Goal: Task Accomplishment & Management: Manage account settings

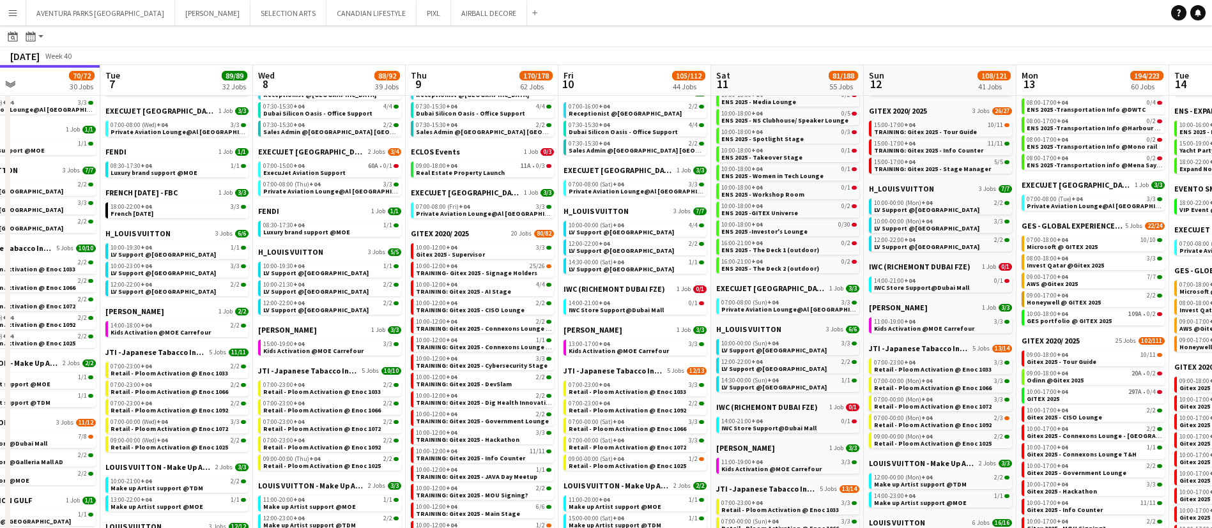
scroll to position [0, 397]
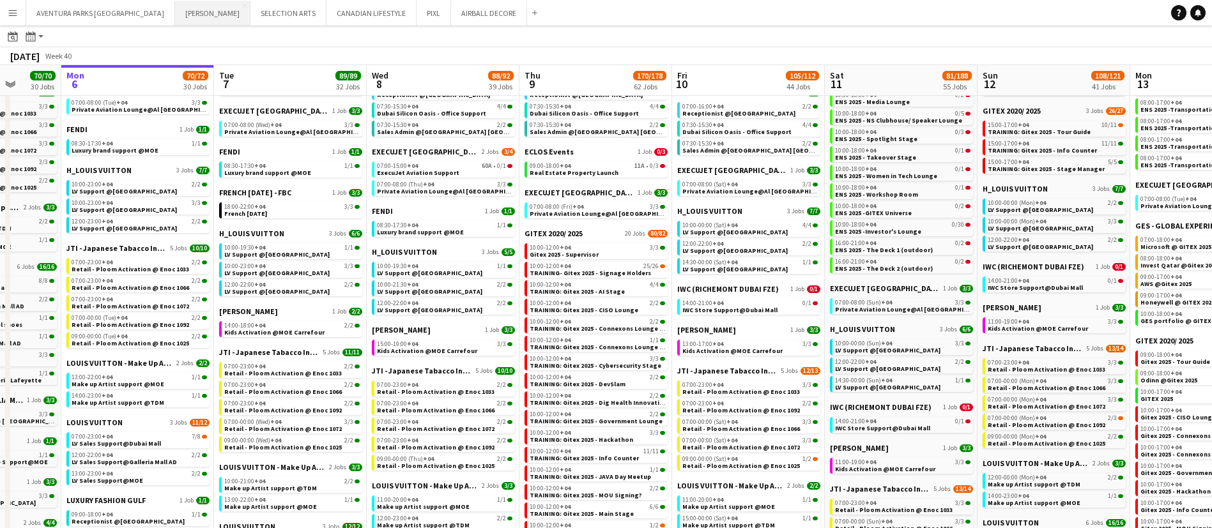
click at [175, 19] on button "[PERSON_NAME] Close" at bounding box center [212, 13] width 75 height 25
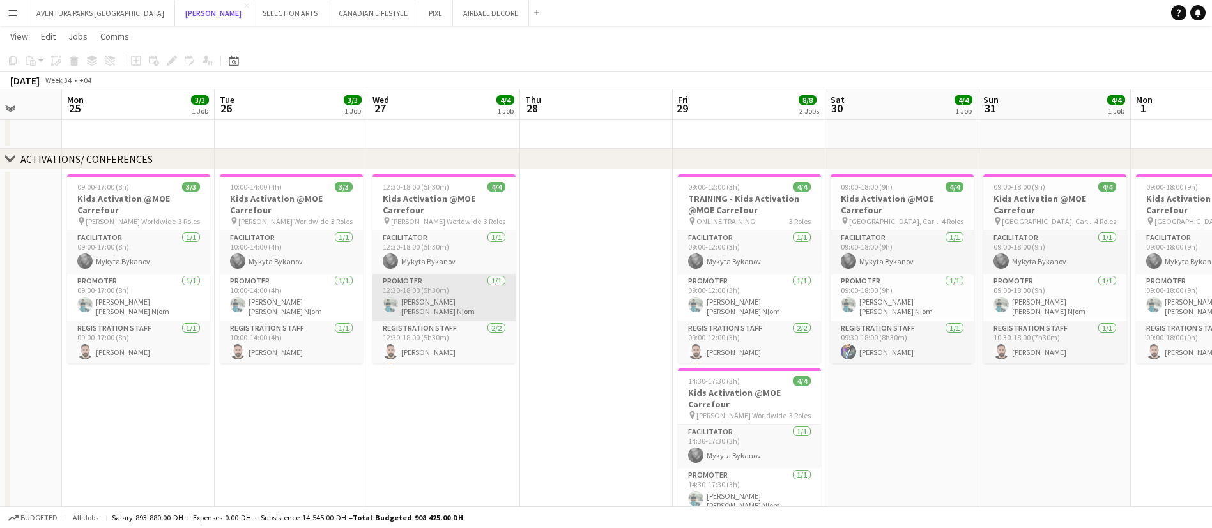
scroll to position [16, 0]
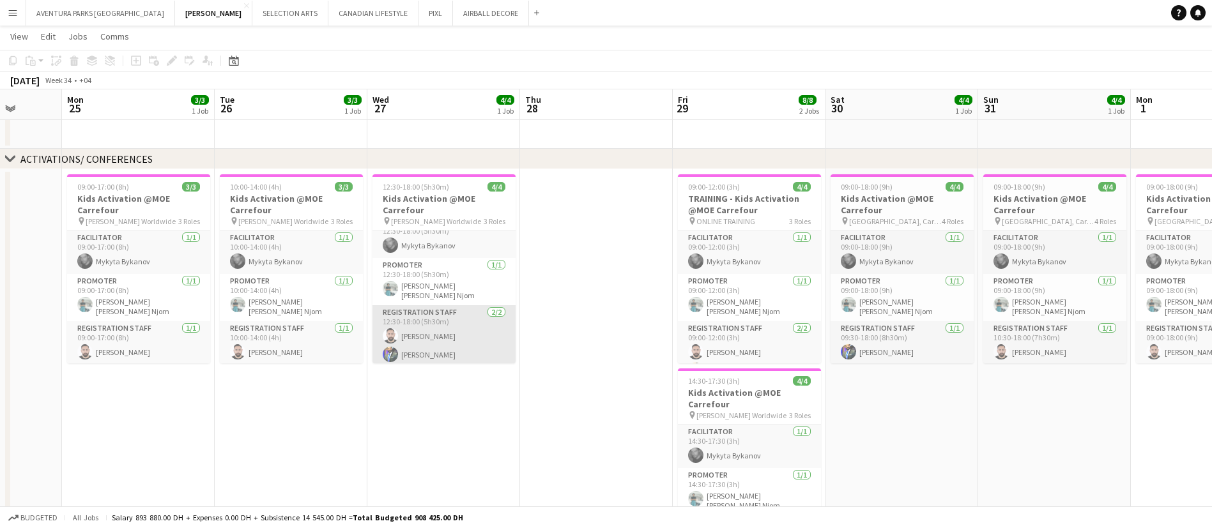
click at [436, 343] on app-card-role "Registration Staff [DATE] 12:30-18:00 (5h30m) [PERSON_NAME] [PERSON_NAME]" at bounding box center [444, 336] width 143 height 62
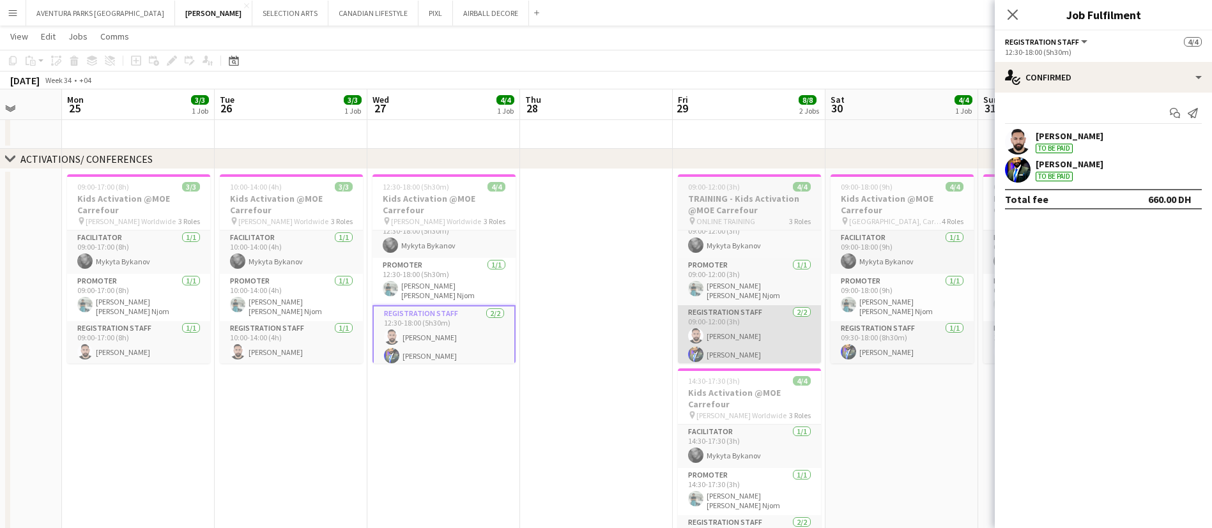
click at [742, 331] on app-card-role "Registration Staff [DATE] 09:00-12:00 (3h) [PERSON_NAME] [PERSON_NAME]" at bounding box center [749, 336] width 143 height 62
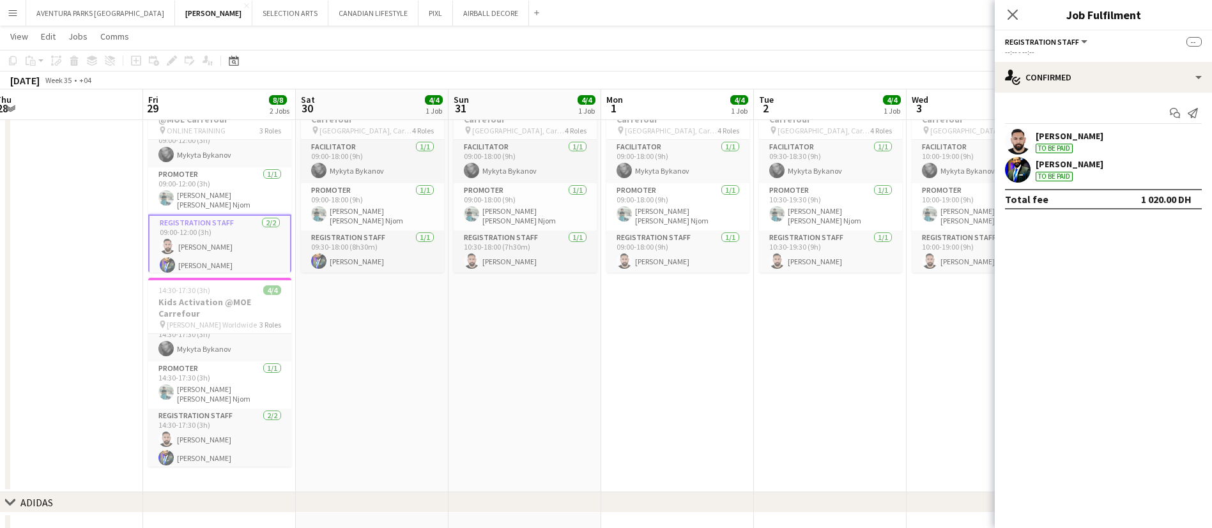
scroll to position [41, 0]
click at [365, 243] on app-card-role "Registration Staff [DATE] 10:30-18:00 (7h30m) [PERSON_NAME]" at bounding box center [372, 254] width 143 height 43
click at [369, 262] on app-card-role "Registration Staff [DATE] 10:30-18:00 (7h30m) [PERSON_NAME]" at bounding box center [372, 256] width 143 height 46
click at [396, 212] on app-card-role "Registration Staff [DATE] 09:30-18:00 (8h30m) [PERSON_NAME]" at bounding box center [372, 211] width 143 height 43
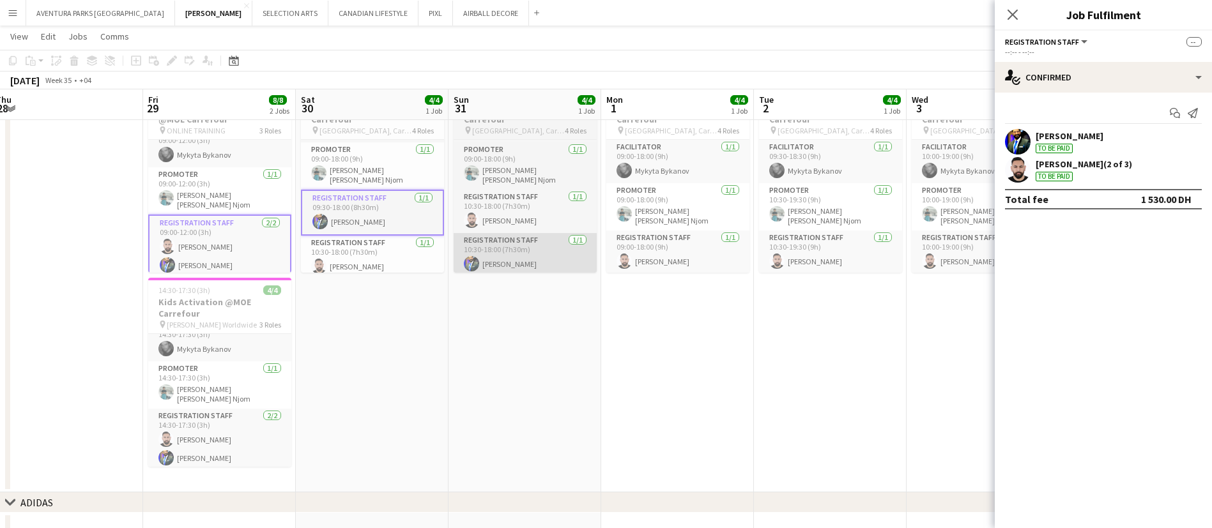
click at [529, 252] on app-card-role "Registration Staff [DATE] 10:30-18:00 (7h30m) [PERSON_NAME]" at bounding box center [525, 254] width 143 height 43
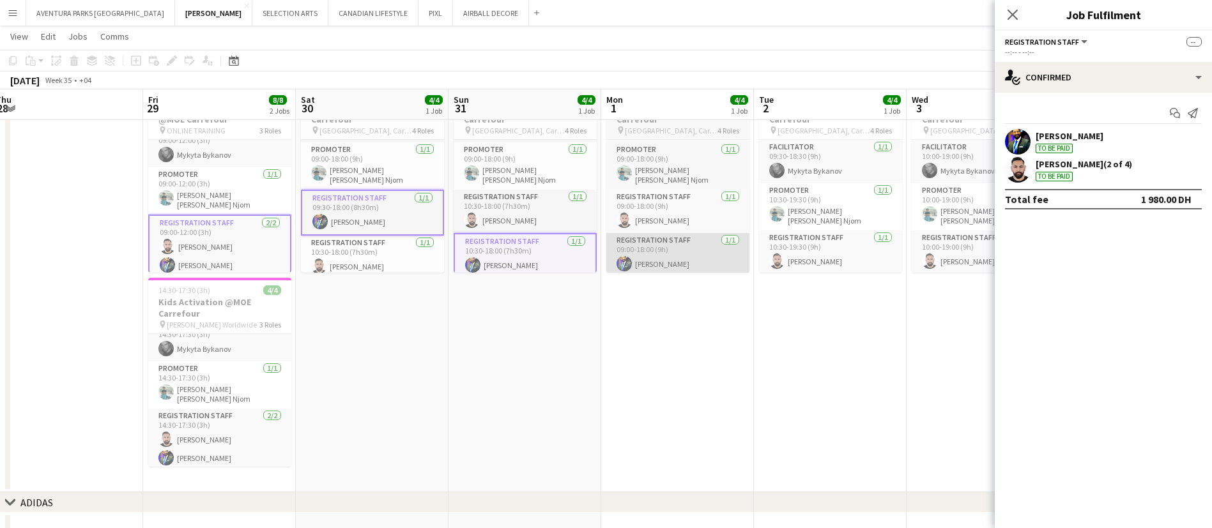
click at [680, 252] on app-card-role "Registration Staff [DATE] 09:00-18:00 (9h) [PERSON_NAME]" at bounding box center [677, 254] width 143 height 43
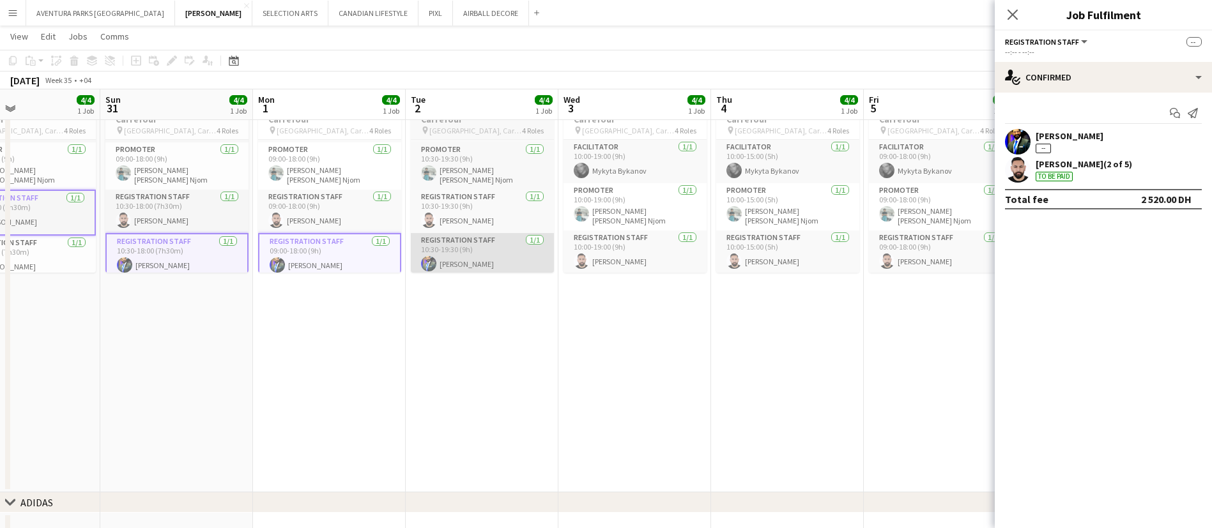
click at [459, 254] on app-card-role "Registration Staff [DATE] 10:30-19:30 (9h) [PERSON_NAME]" at bounding box center [482, 254] width 143 height 43
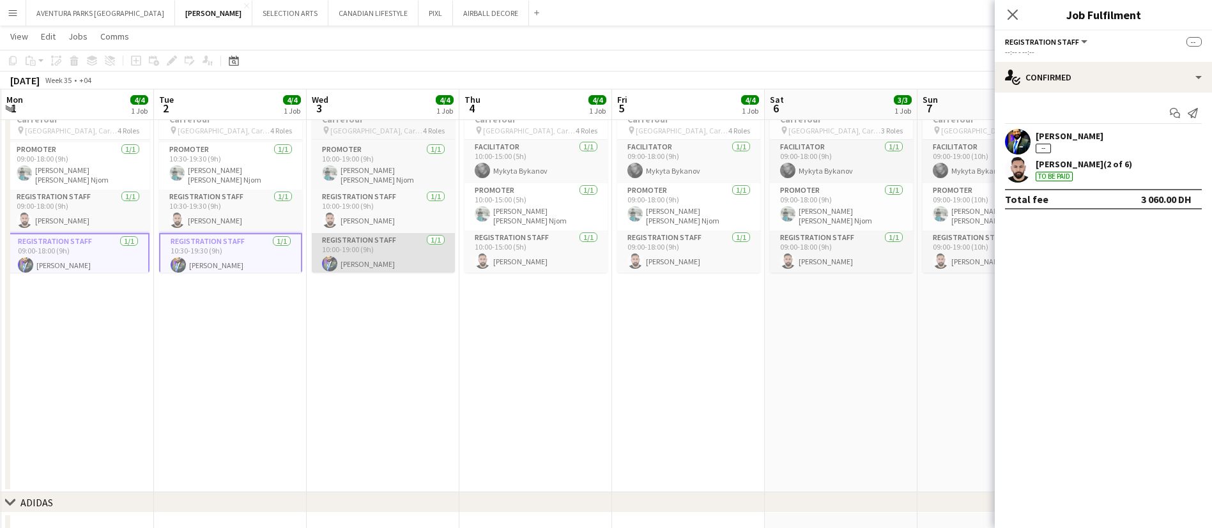
click at [376, 245] on app-card-role "Registration Staff [DATE] 10:00-19:00 (9h) [PERSON_NAME]" at bounding box center [383, 254] width 143 height 43
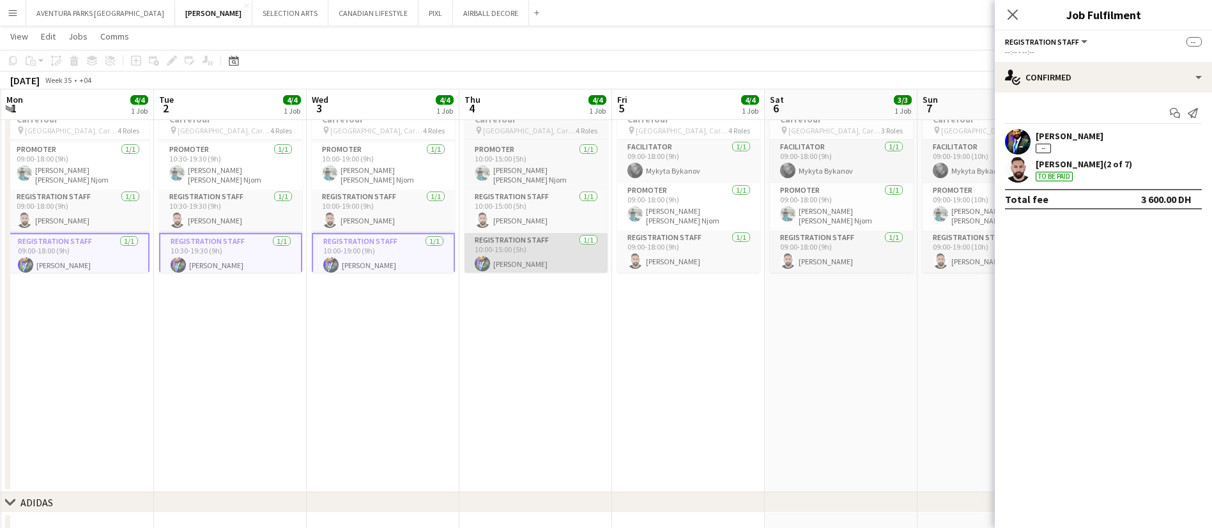
click at [538, 248] on app-card-role "Registration Staff [DATE] 10:00-15:00 (5h) [PERSON_NAME]" at bounding box center [536, 254] width 143 height 43
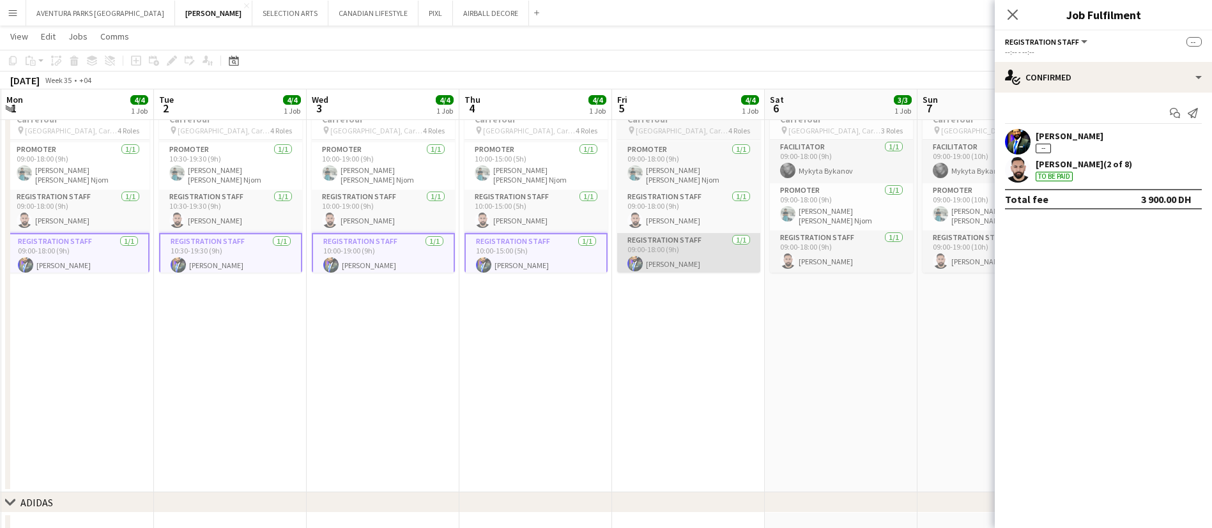
click at [654, 257] on app-card-role "Registration Staff [DATE] 09:00-18:00 (9h) [PERSON_NAME]" at bounding box center [688, 254] width 143 height 43
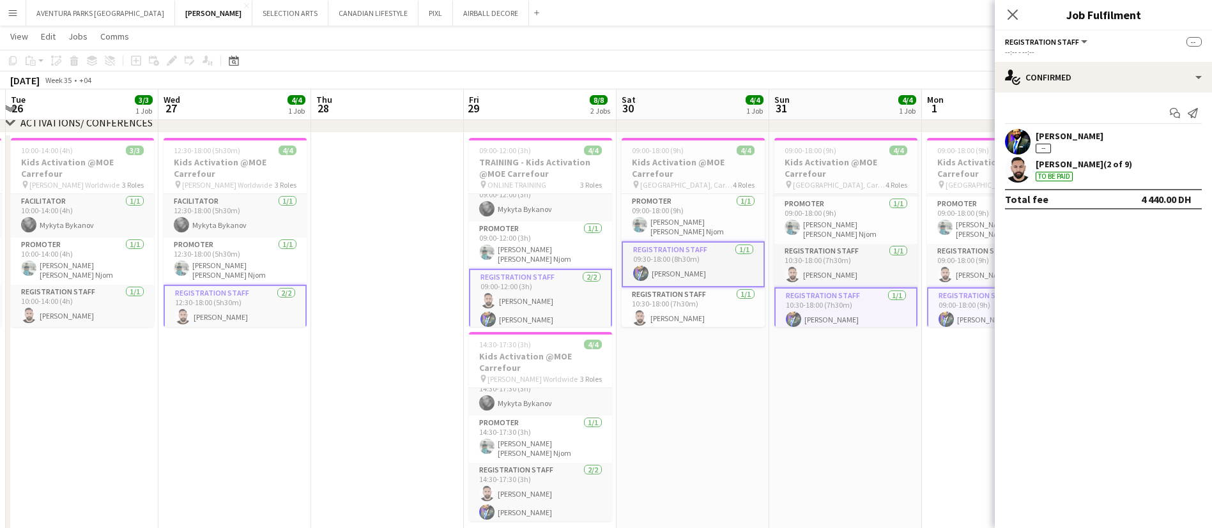
scroll to position [0, 388]
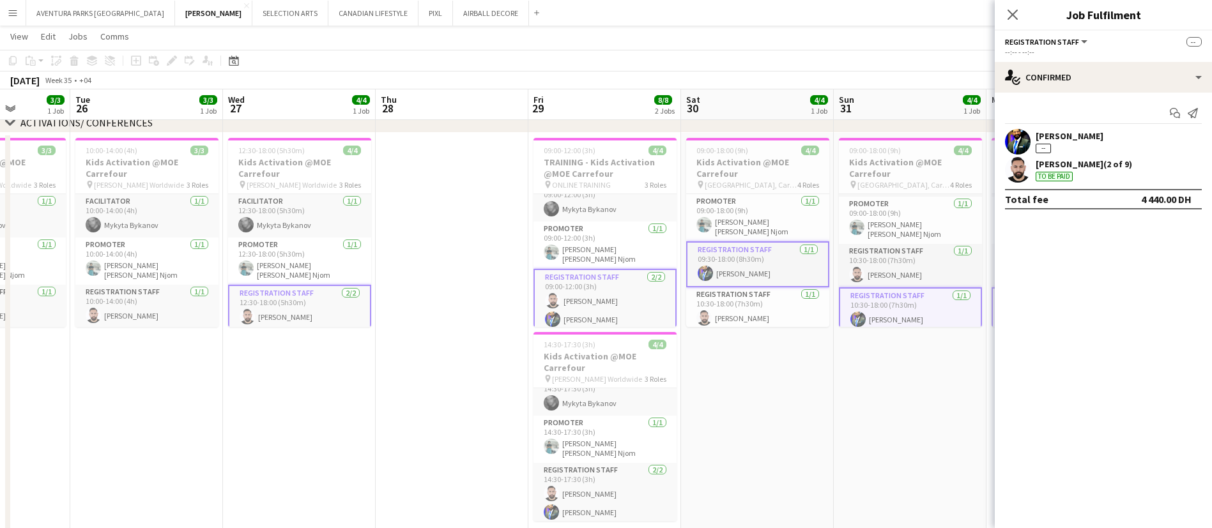
click at [722, 416] on app-date-cell "09:00-18:00 (9h) 4/4 Kids Activation @MOE Carrefour pin [GEOGRAPHIC_DATA], Carr…" at bounding box center [757, 340] width 153 height 414
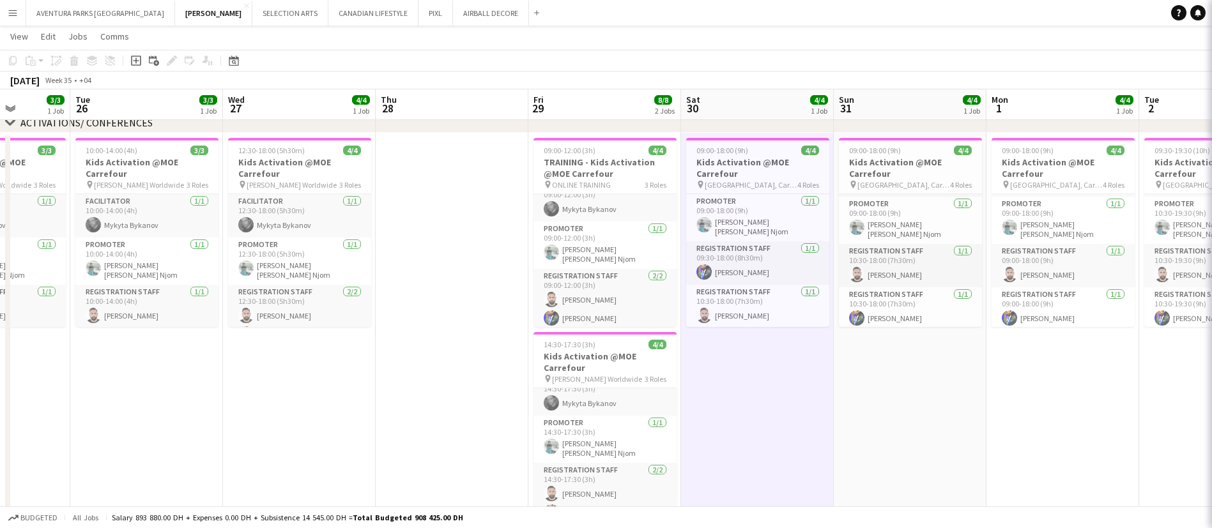
scroll to position [41, 0]
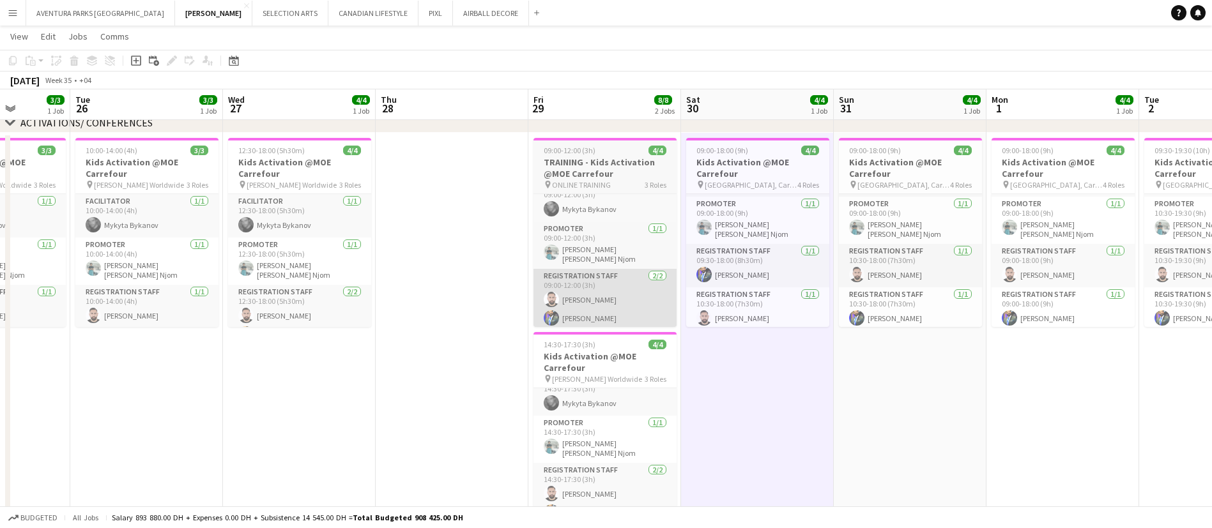
click at [579, 291] on app-card-role "Registration Staff [DATE] 09:00-12:00 (3h) [PERSON_NAME] [PERSON_NAME]" at bounding box center [605, 300] width 143 height 62
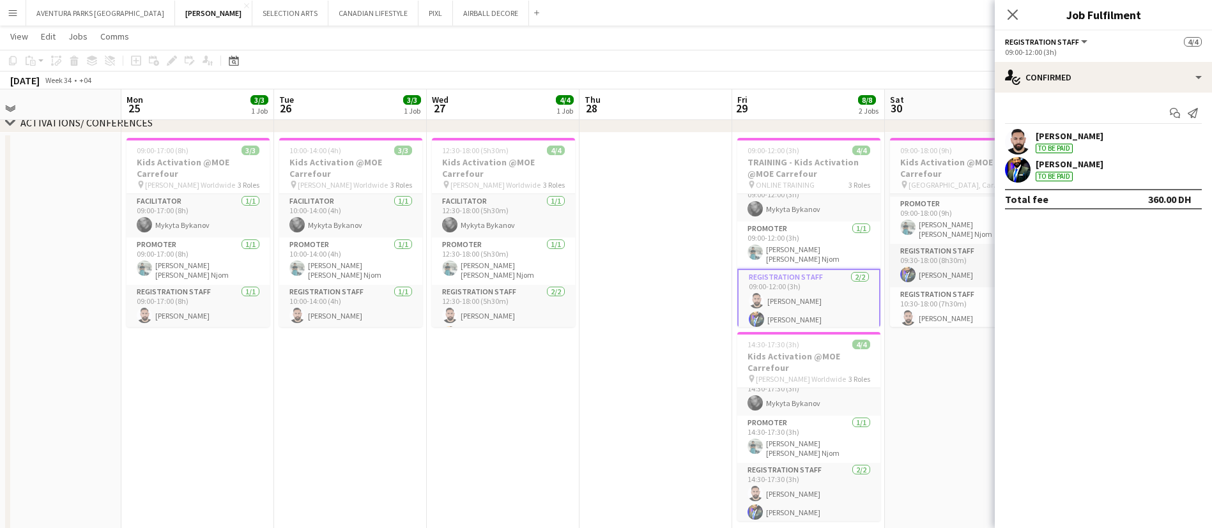
scroll to position [16, 0]
click at [511, 164] on h3 "Kids Activation @MOE Carrefour" at bounding box center [503, 168] width 143 height 23
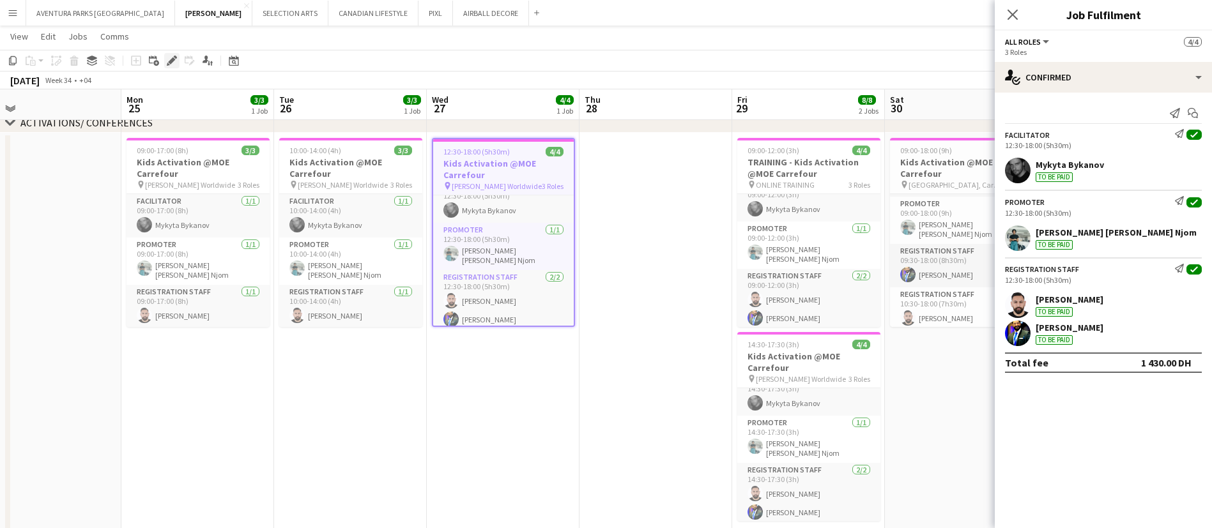
click at [168, 64] on icon at bounding box center [168, 64] width 3 height 3
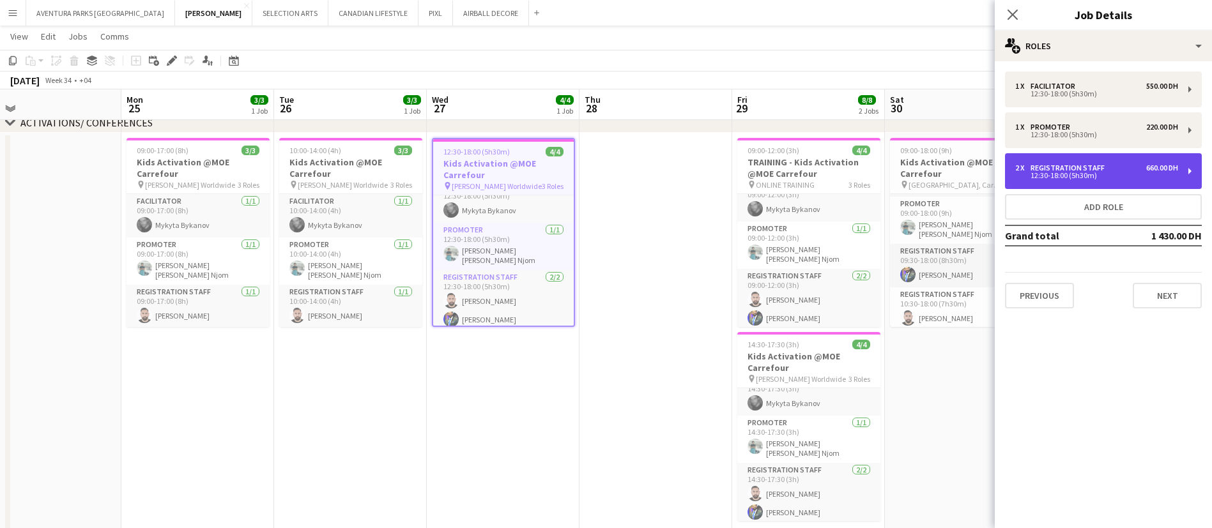
click at [1103, 168] on div "Registration Staff" at bounding box center [1070, 168] width 79 height 9
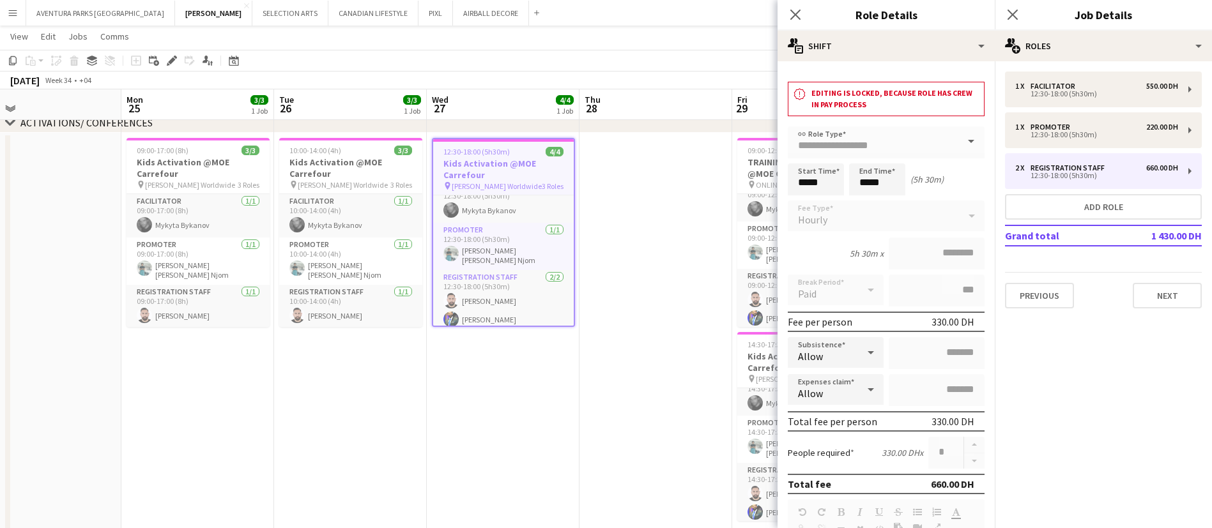
click at [648, 298] on app-date-cell at bounding box center [656, 340] width 153 height 414
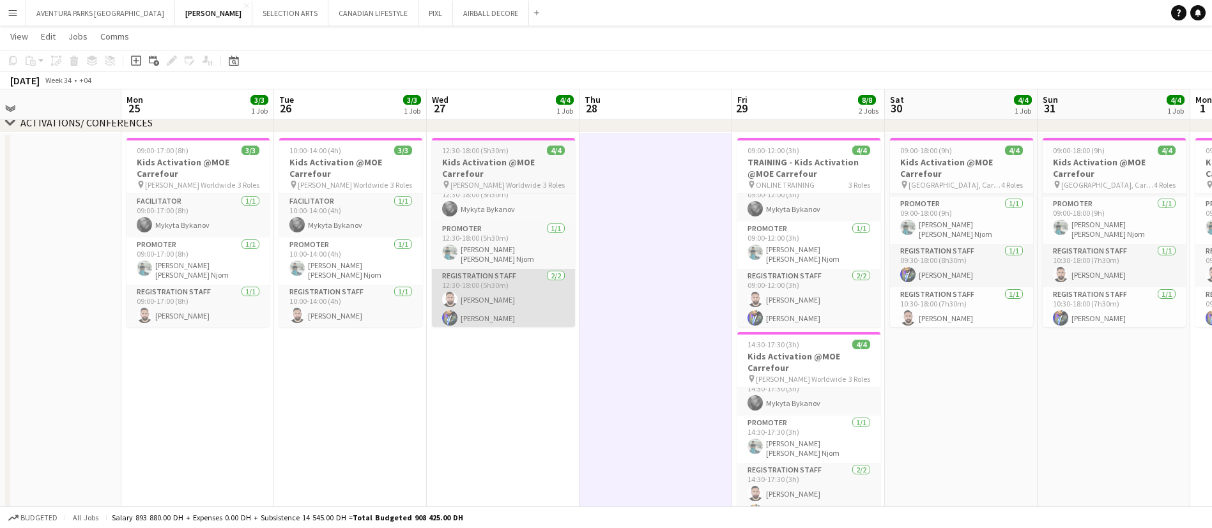
click at [489, 303] on app-card-role "Registration Staff [DATE] 12:30-18:00 (5h30m) [PERSON_NAME] [PERSON_NAME]" at bounding box center [503, 300] width 143 height 62
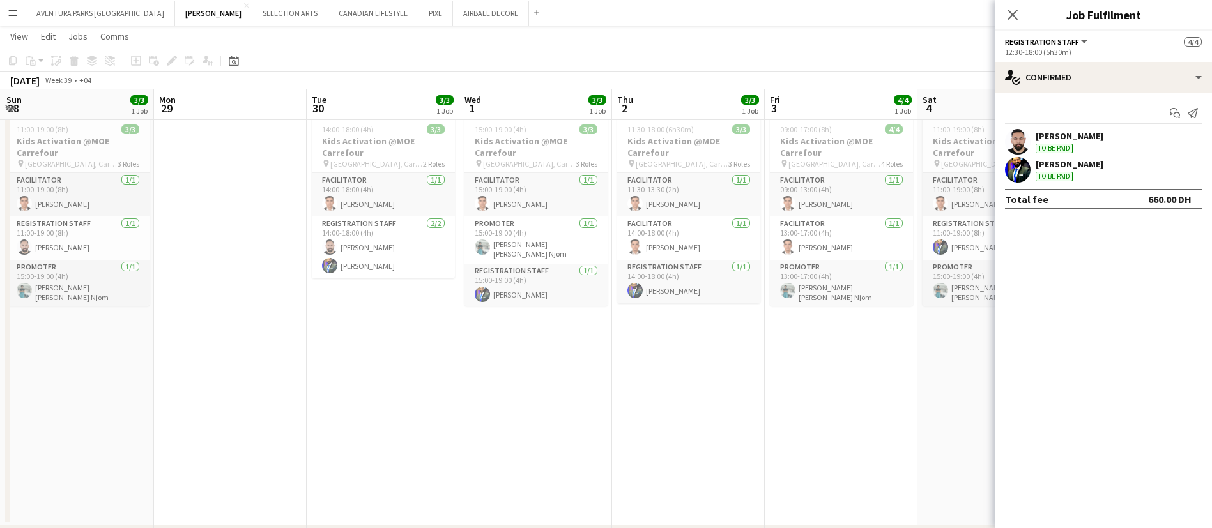
scroll to position [0, 458]
click at [528, 288] on app-card-role "Registration Staff [DATE] 15:00-19:00 (4h) [PERSON_NAME]" at bounding box center [534, 285] width 143 height 43
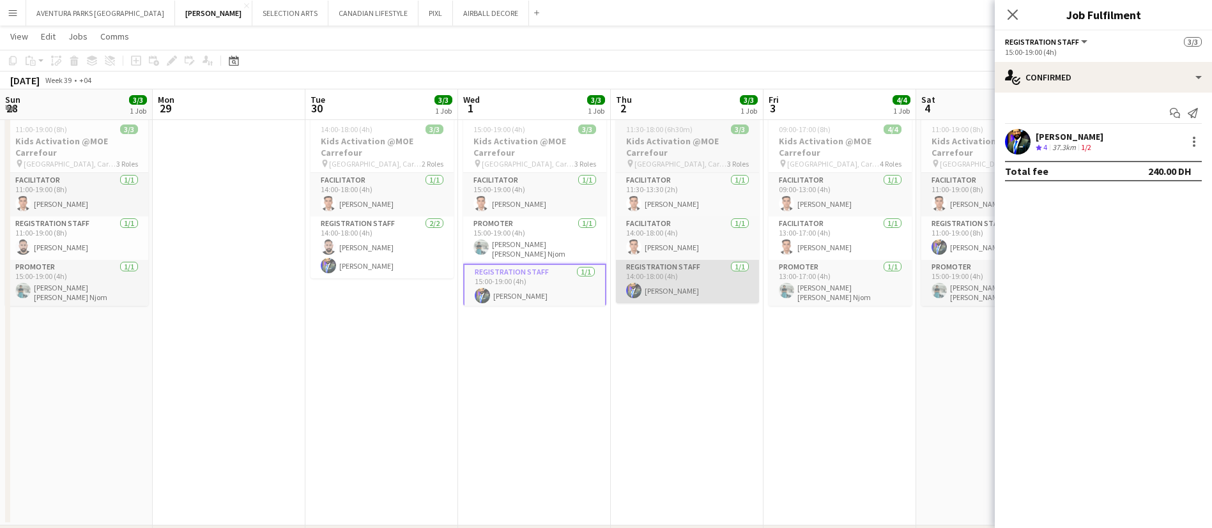
click at [654, 272] on app-card-role "Registration Staff [DATE] 14:00-18:00 (4h) [PERSON_NAME]" at bounding box center [687, 281] width 143 height 43
click at [698, 277] on app-card-role "Registration Staff [DATE] 14:00-18:00 (4h) [PERSON_NAME]" at bounding box center [687, 283] width 143 height 46
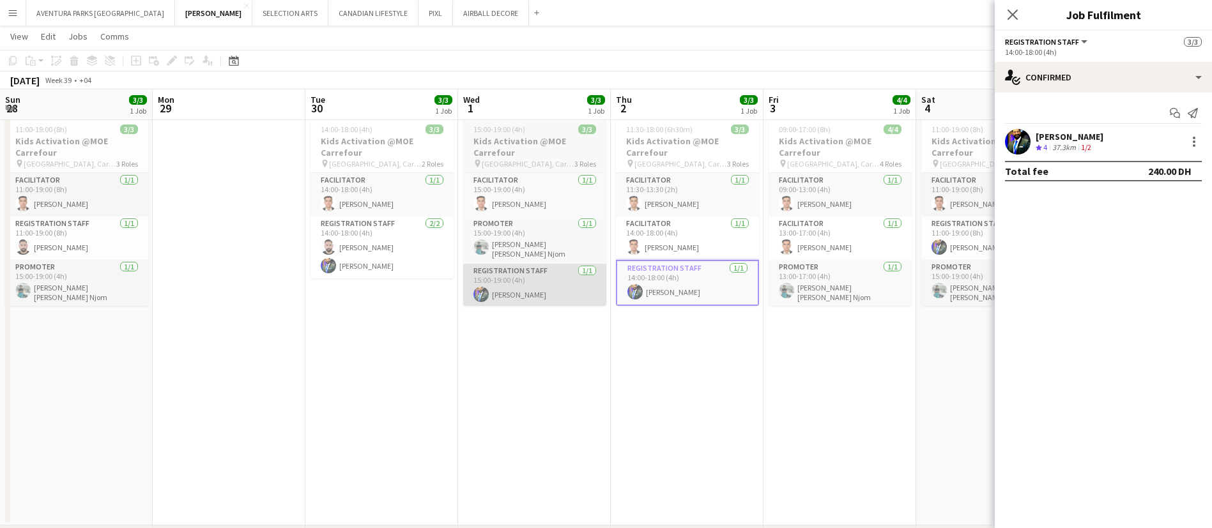
click at [526, 283] on app-card-role "Registration Staff [DATE] 15:00-19:00 (4h) [PERSON_NAME]" at bounding box center [534, 285] width 143 height 43
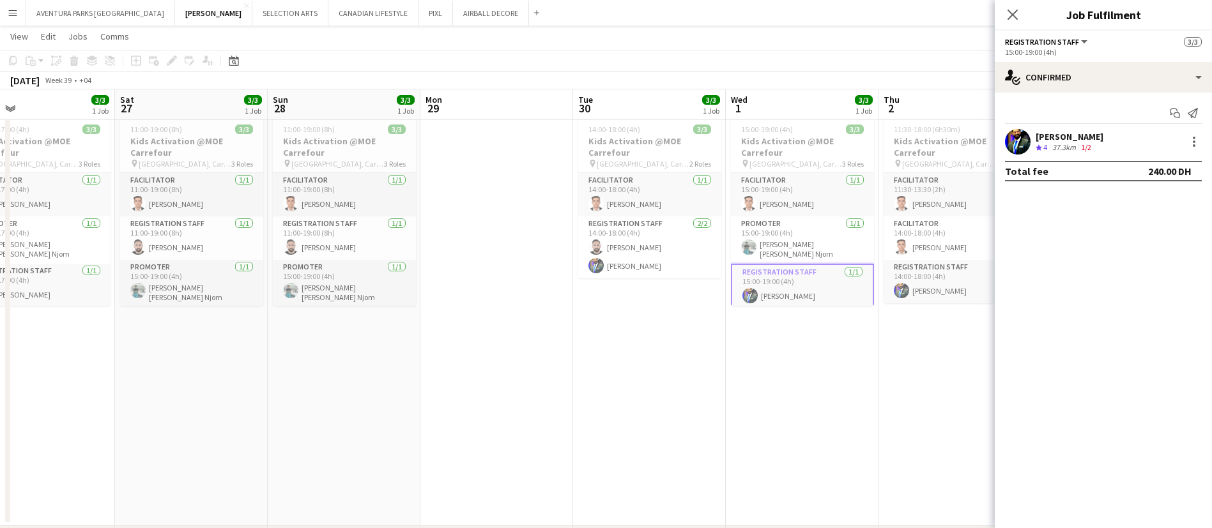
scroll to position [0, 346]
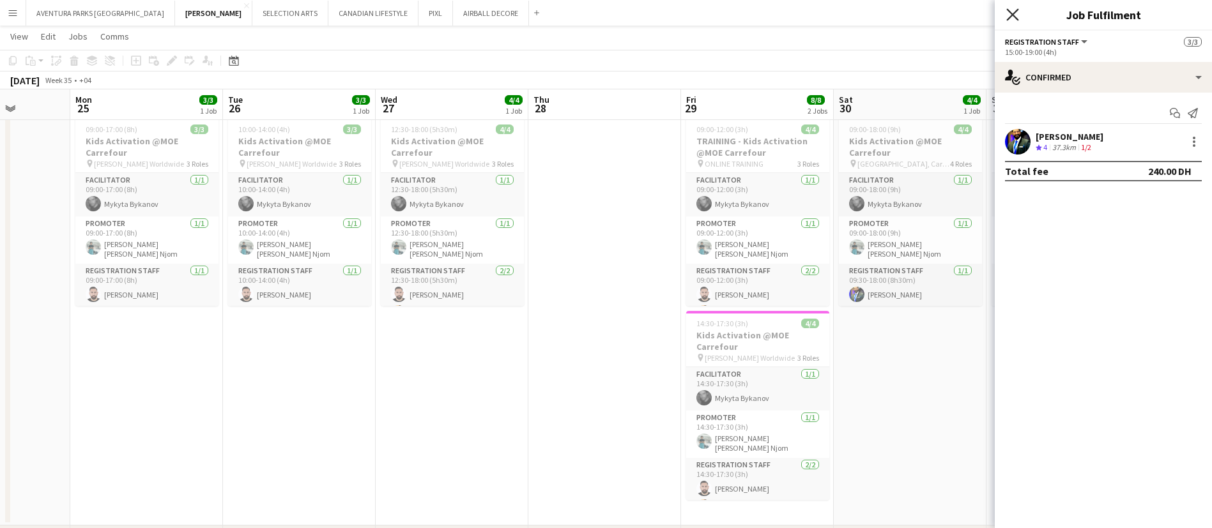
click at [1013, 15] on icon at bounding box center [1012, 14] width 12 height 12
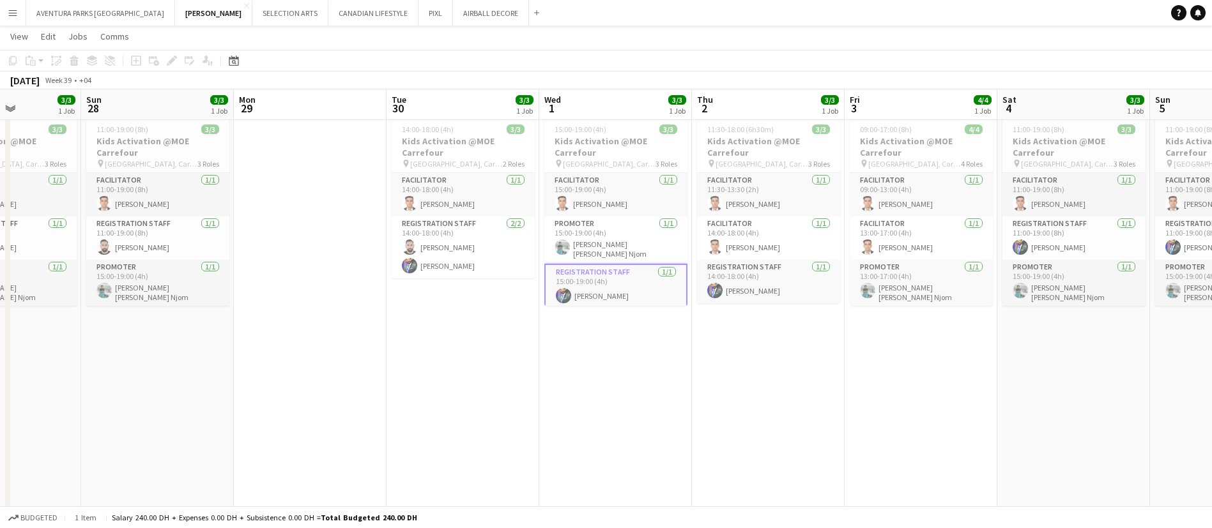
scroll to position [0, 374]
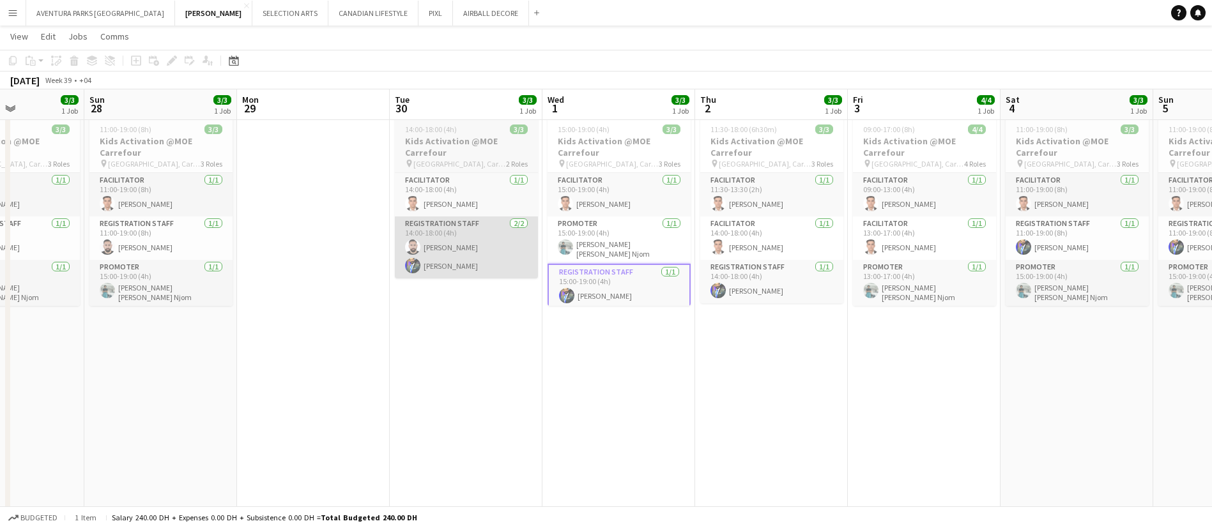
click at [476, 266] on app-card-role "Registration Staff [DATE] 14:00-18:00 (4h) [PERSON_NAME] [PERSON_NAME]" at bounding box center [466, 248] width 143 height 62
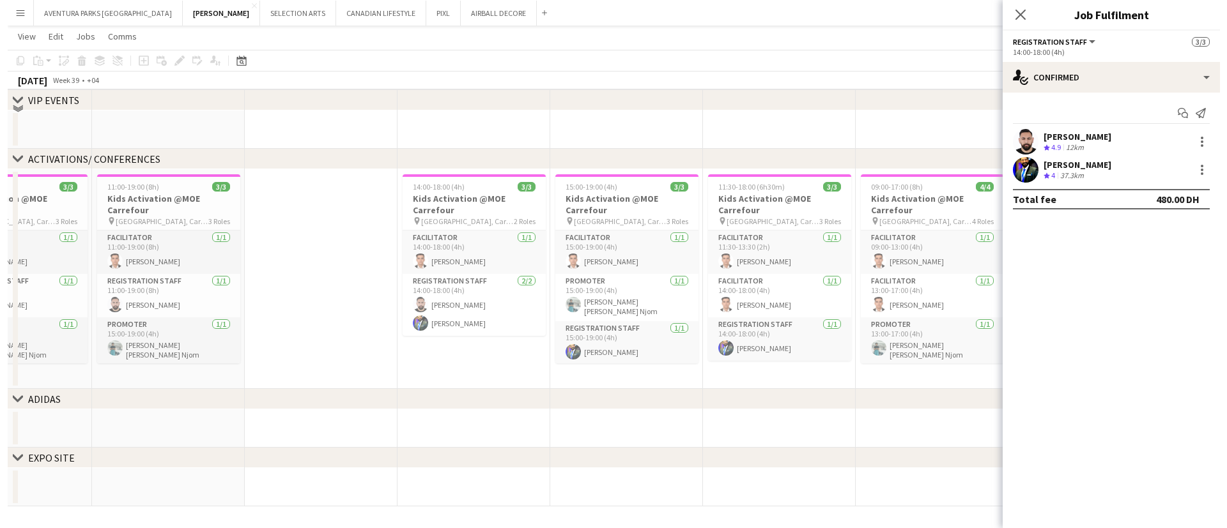
scroll to position [0, 0]
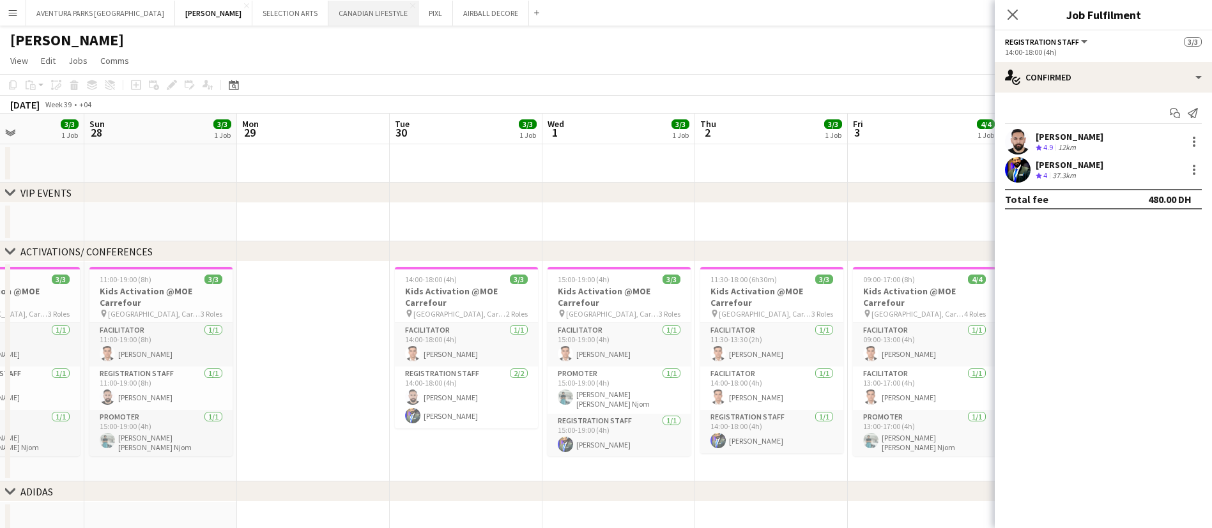
click at [328, 16] on button "CANADIAN LIFESTYLE Close" at bounding box center [373, 13] width 90 height 25
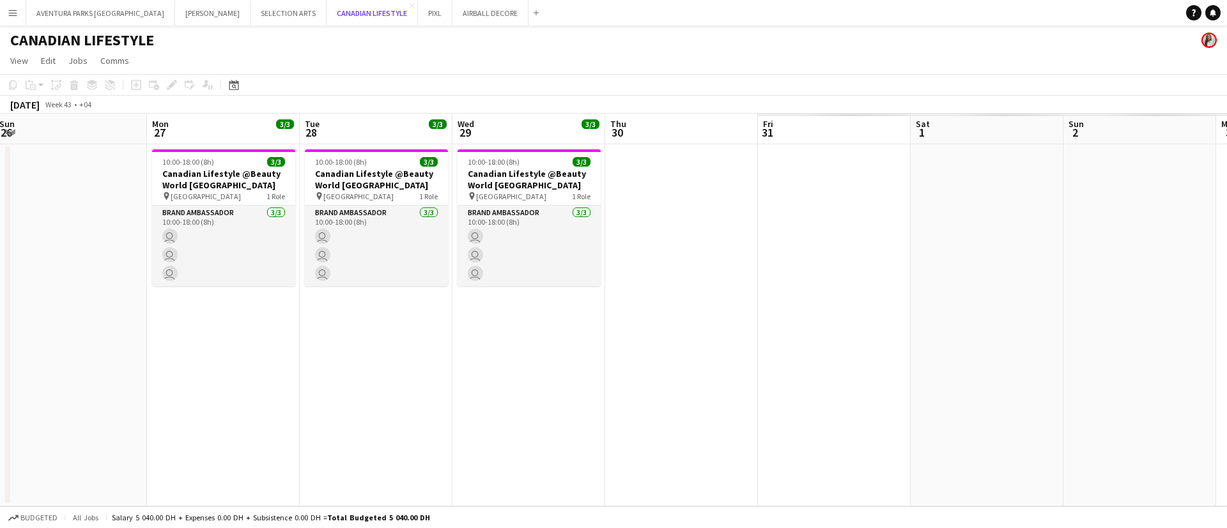
scroll to position [0, 465]
